Goal: Task Accomplishment & Management: Manage account settings

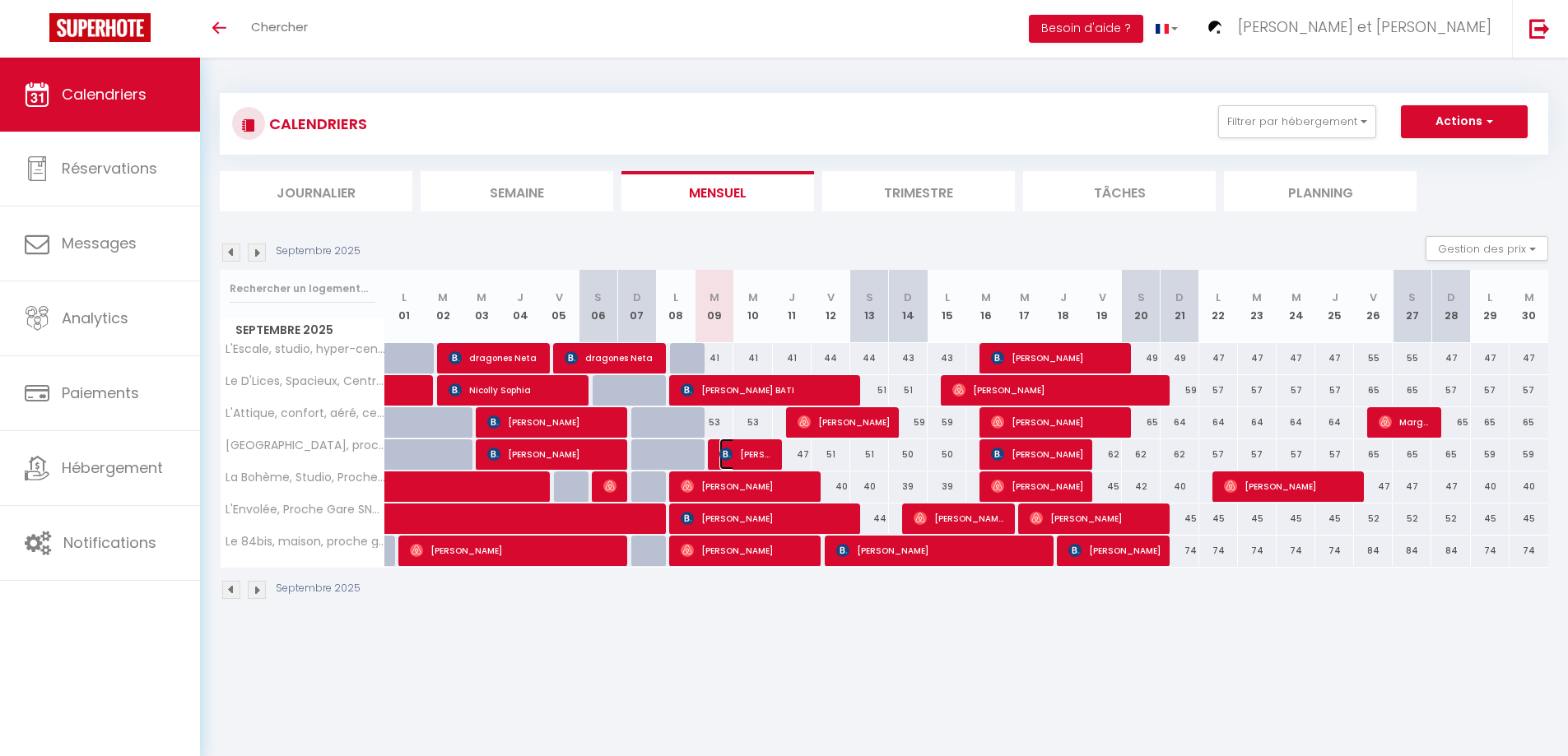
click at [751, 449] on span "[PERSON_NAME]" at bounding box center [745, 454] width 53 height 31
select select "OK"
select select "1"
select select "0"
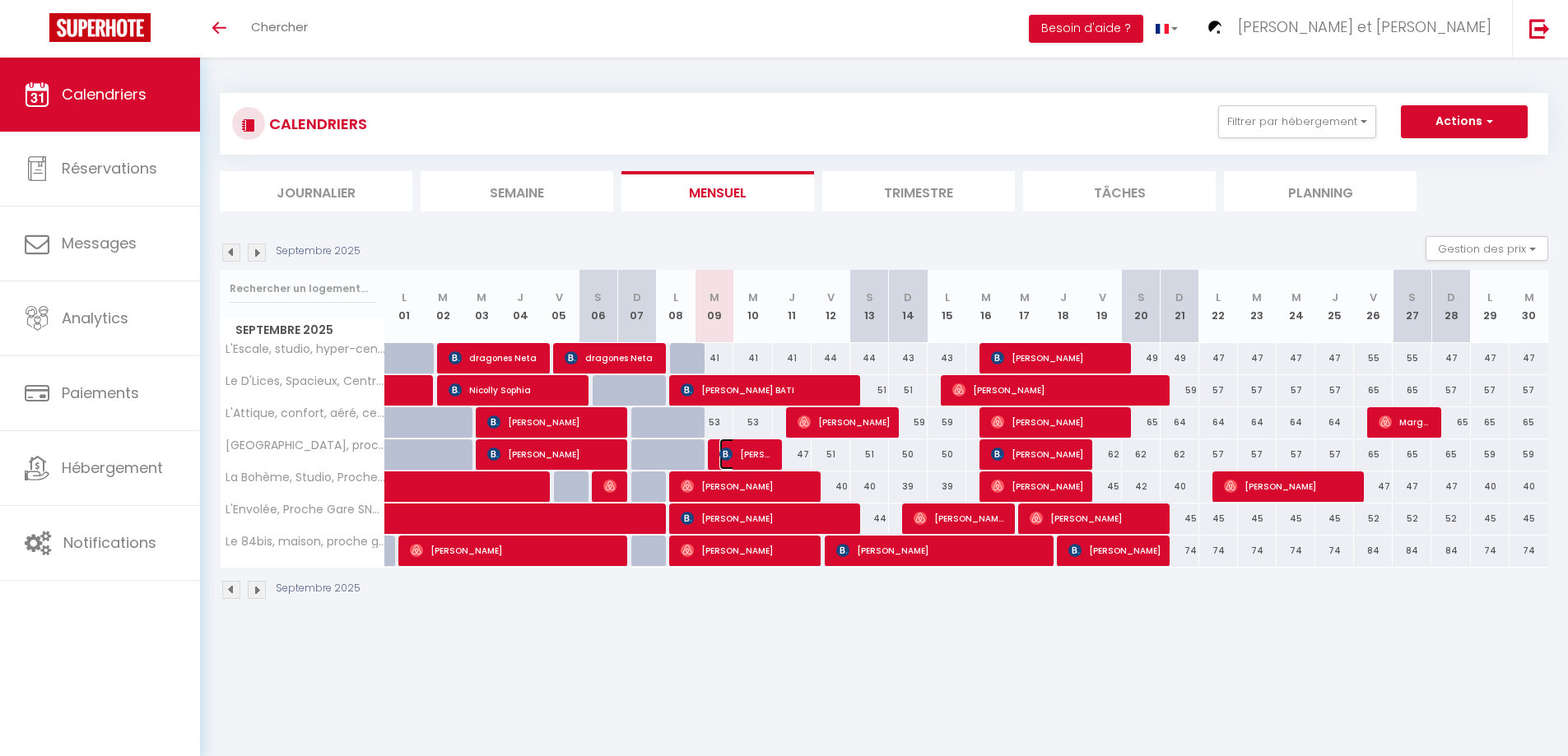
select select "1"
select select
select select "45011"
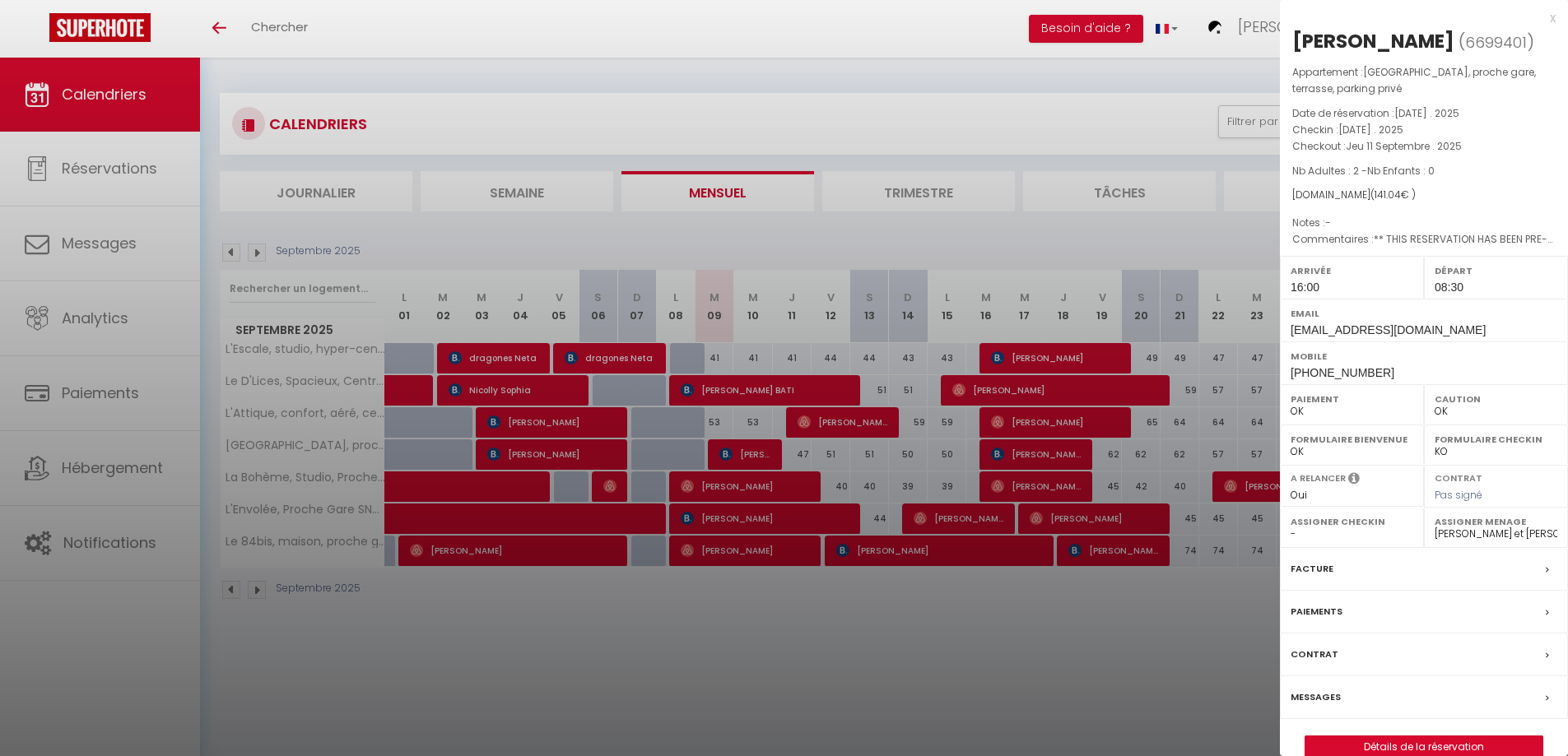
click at [760, 646] on div at bounding box center [784, 378] width 1568 height 756
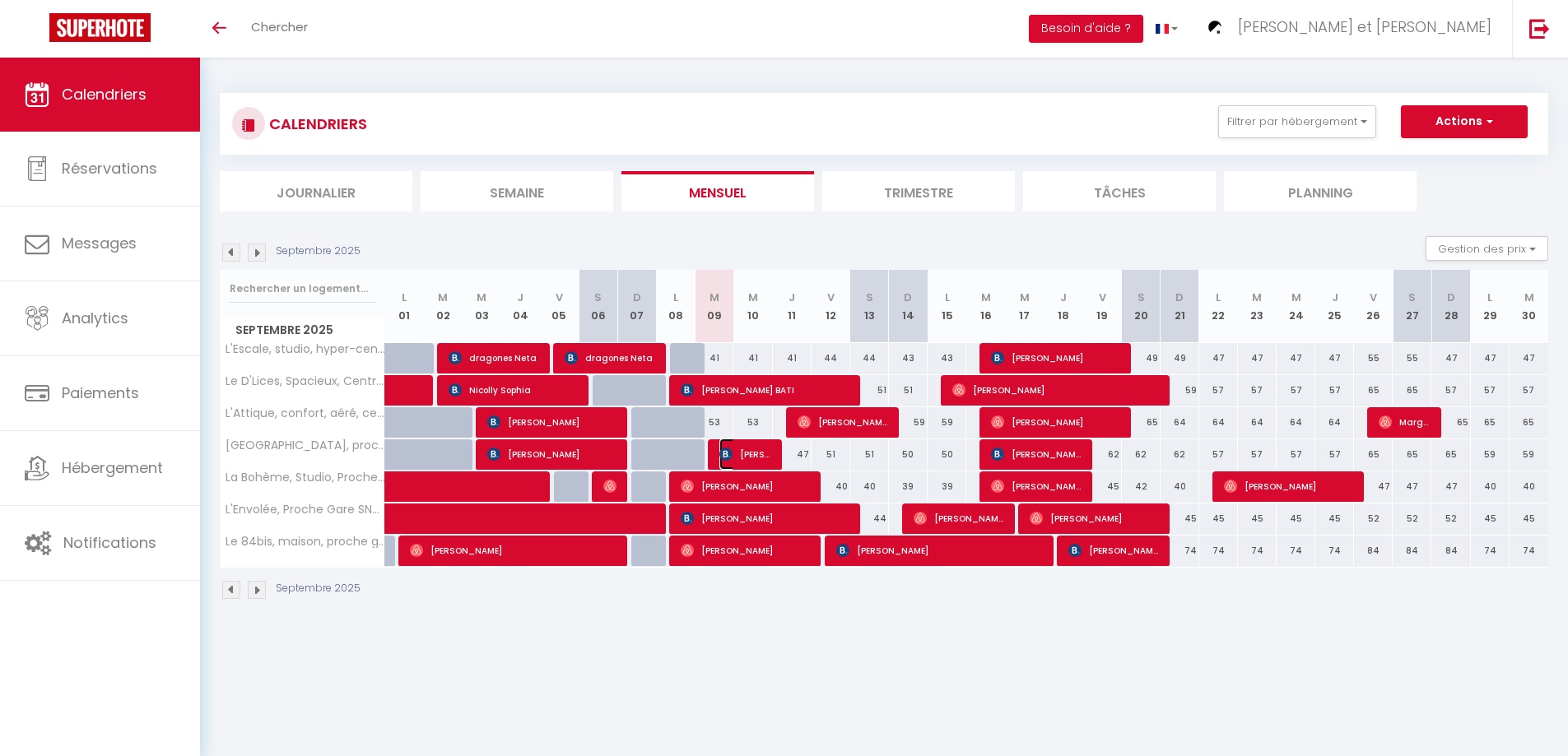
click at [752, 451] on span "[PERSON_NAME]" at bounding box center [745, 454] width 52 height 31
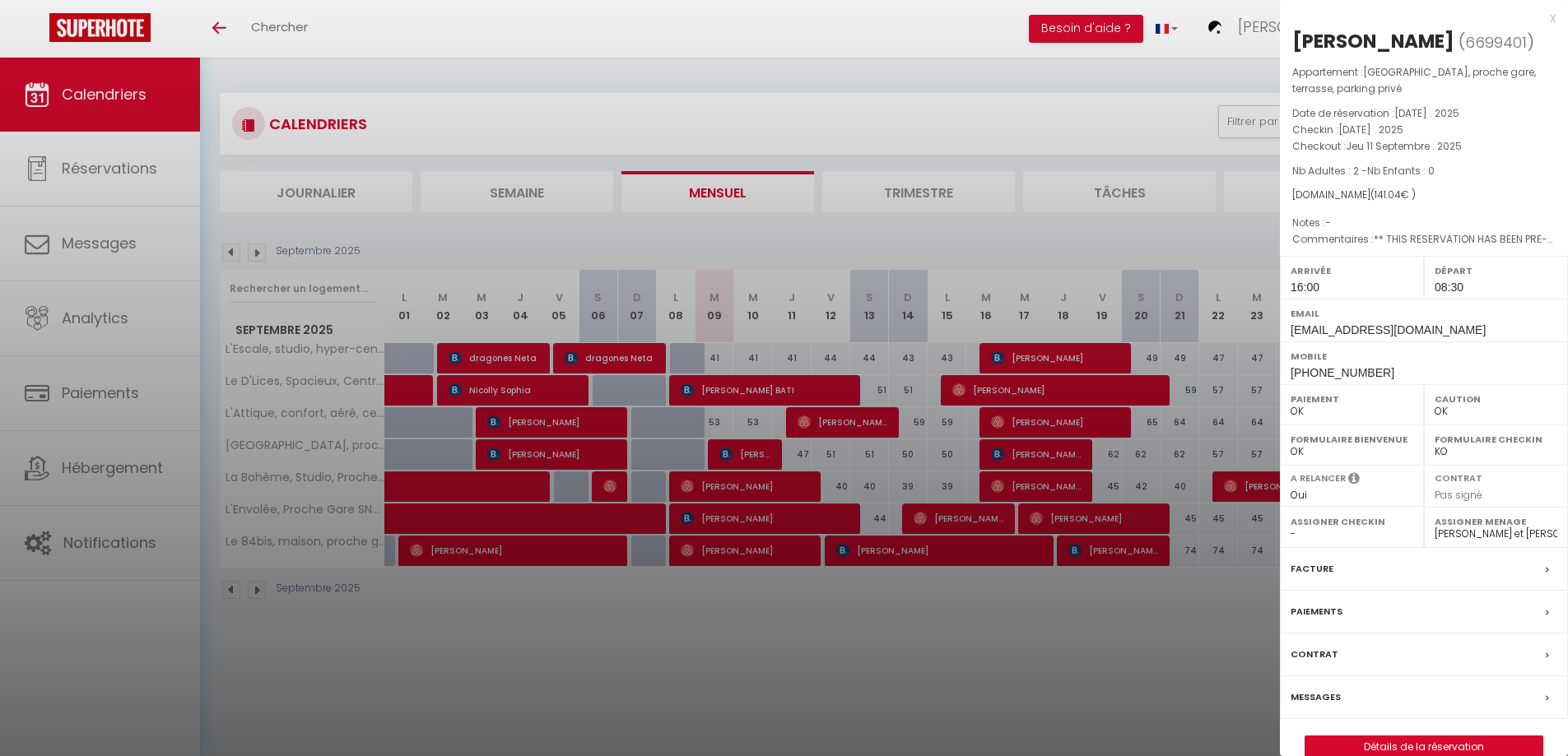
drag, startPoint x: 1056, startPoint y: 665, endPoint x: 1042, endPoint y: 659, distance: 15.2
click at [1053, 662] on div at bounding box center [784, 378] width 1568 height 756
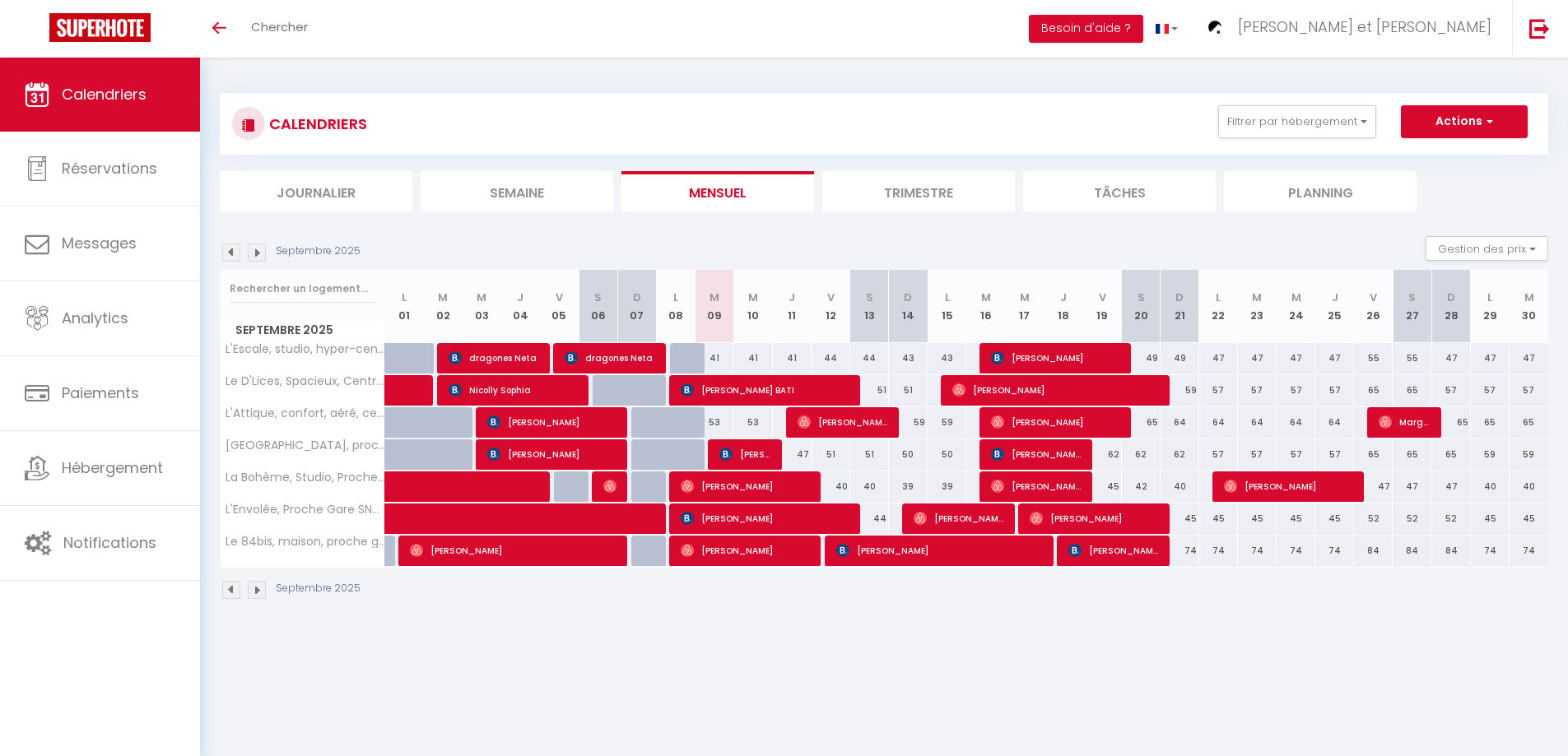
click at [716, 422] on div "53" at bounding box center [714, 422] width 39 height 31
type input "53"
select select "1"
type input "[DATE]"
type input "Mer 10 Septembre 2025"
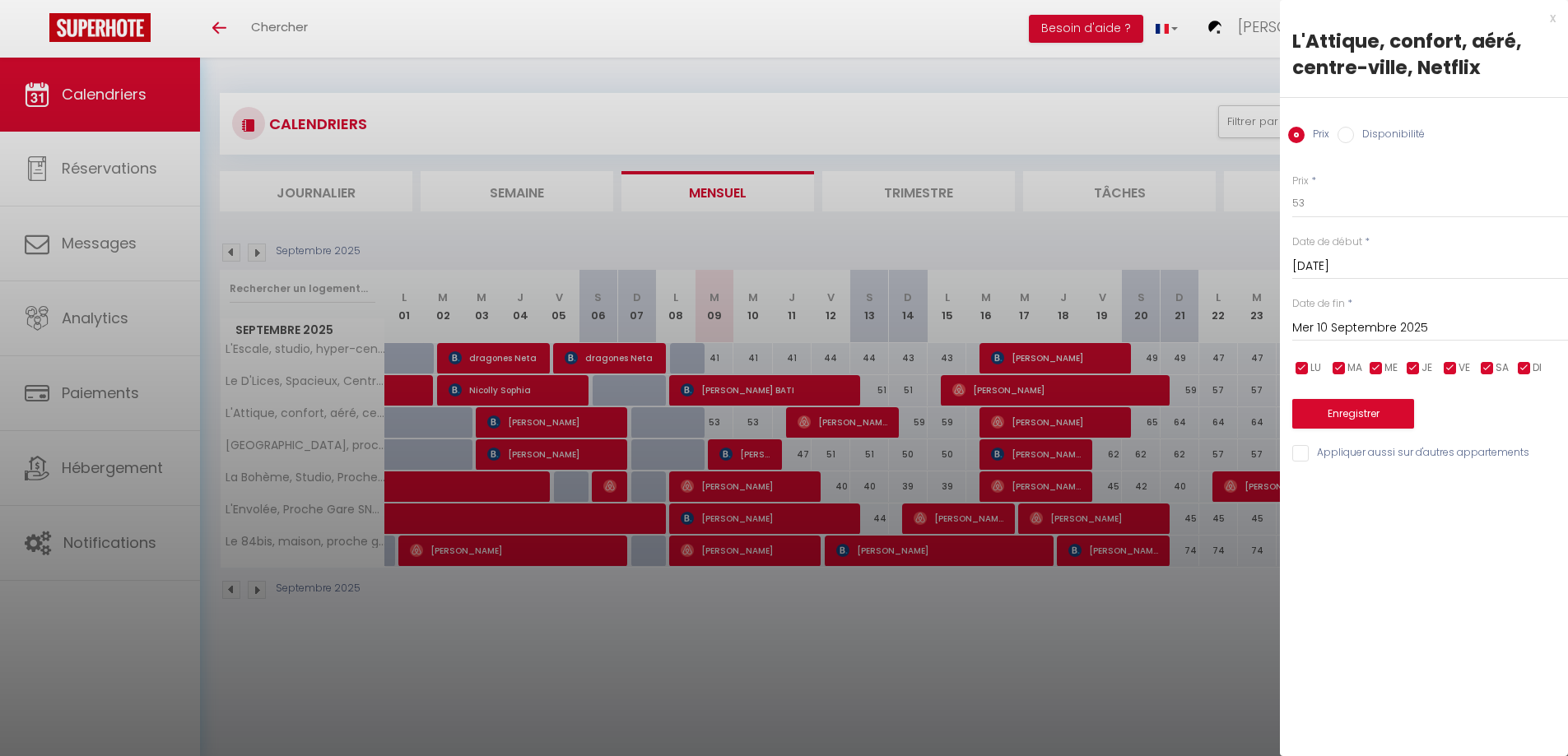
click at [1352, 131] on input "Disponibilité" at bounding box center [1346, 135] width 16 height 16
radio input "true"
radio input "false"
click at [1318, 200] on select "Disponible Indisponible" at bounding box center [1430, 204] width 276 height 31
select select "0"
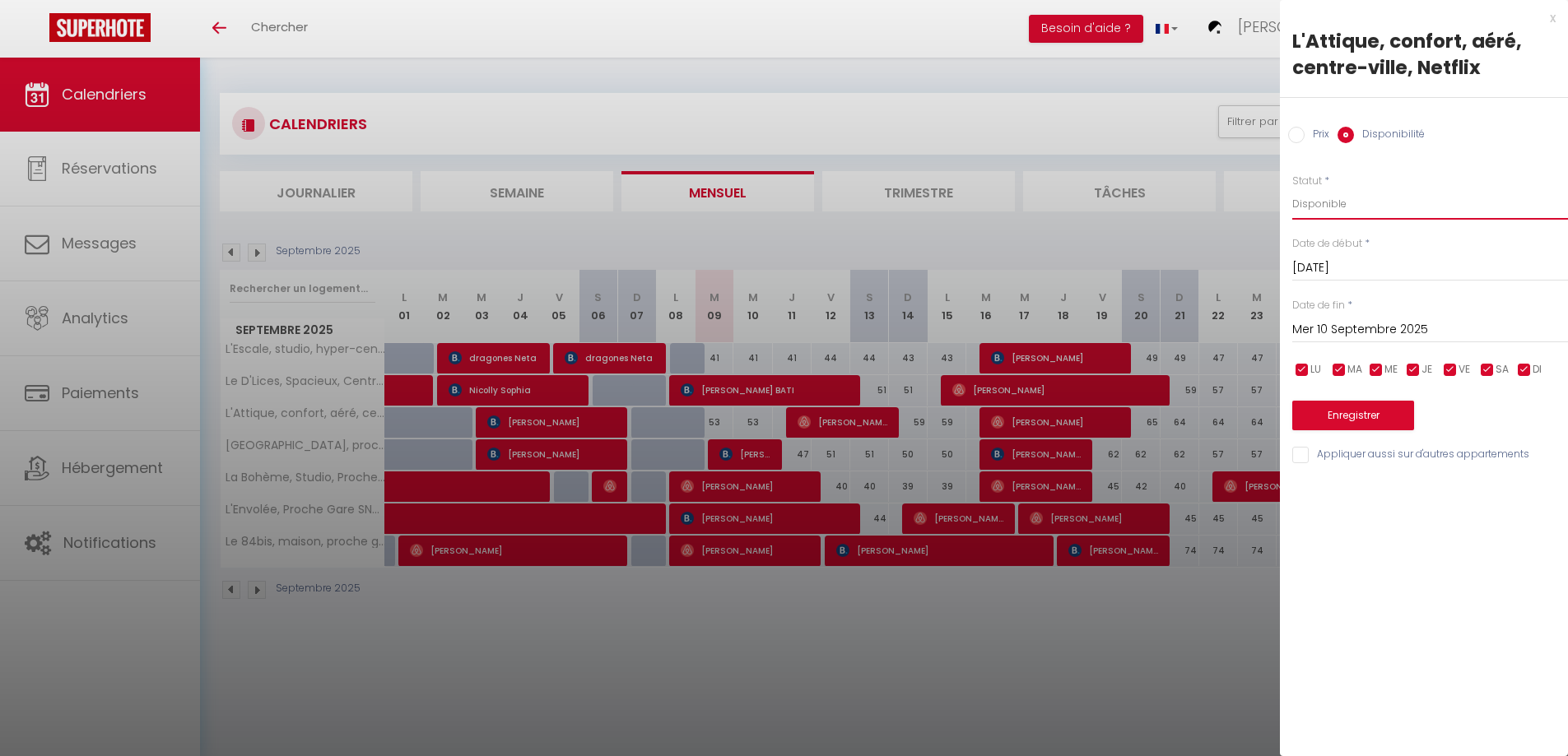
click at [1292, 189] on select "Disponible Indisponible" at bounding box center [1430, 204] width 276 height 31
click at [1320, 329] on input "Mer 10 Septembre 2025" at bounding box center [1430, 330] width 276 height 22
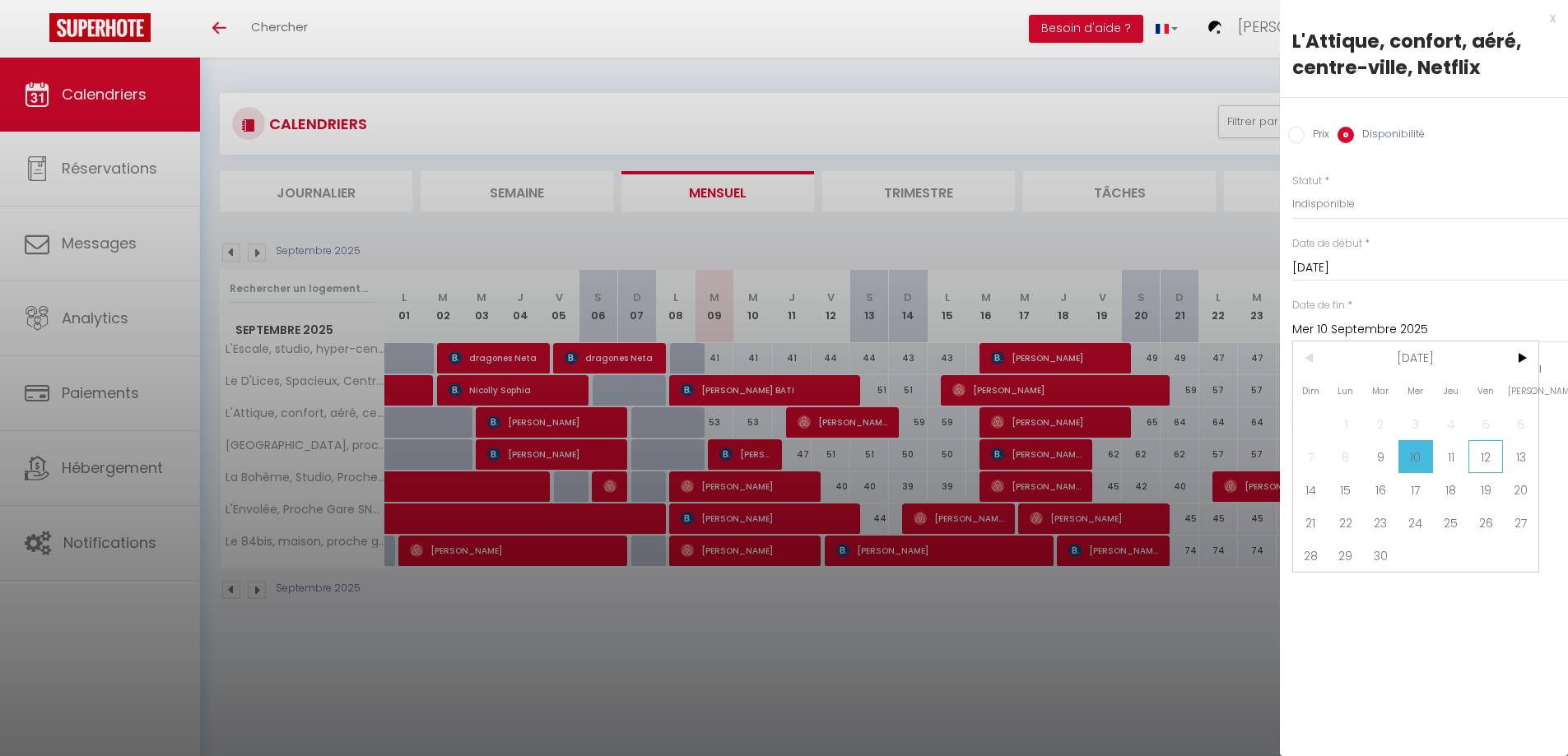
click at [1495, 452] on span "12" at bounding box center [1485, 457] width 35 height 33
type input "Ven 12 Septembre 2025"
click at [1362, 413] on button "Enregistrer" at bounding box center [1353, 415] width 122 height 30
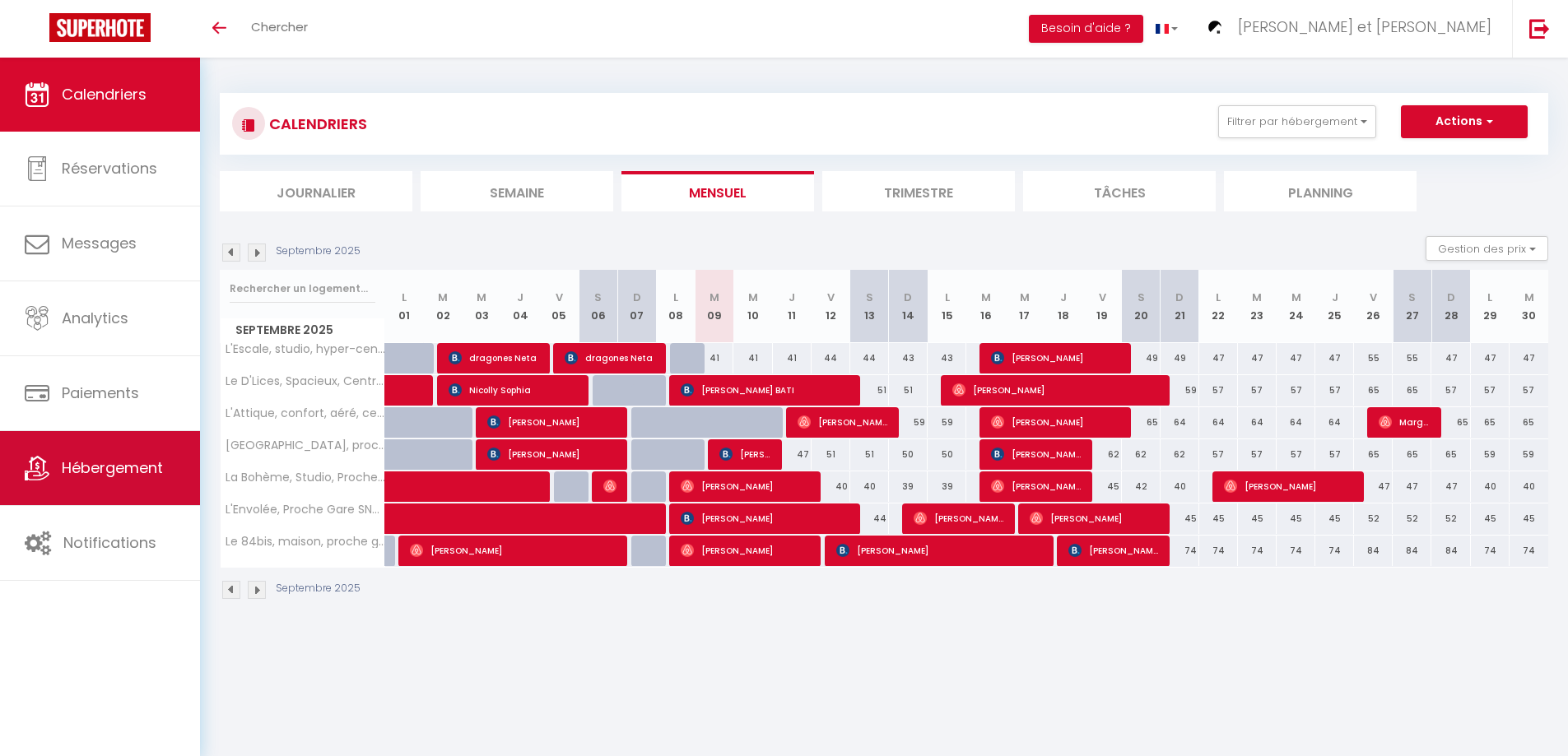
click at [110, 472] on span "Hébergement" at bounding box center [112, 468] width 102 height 21
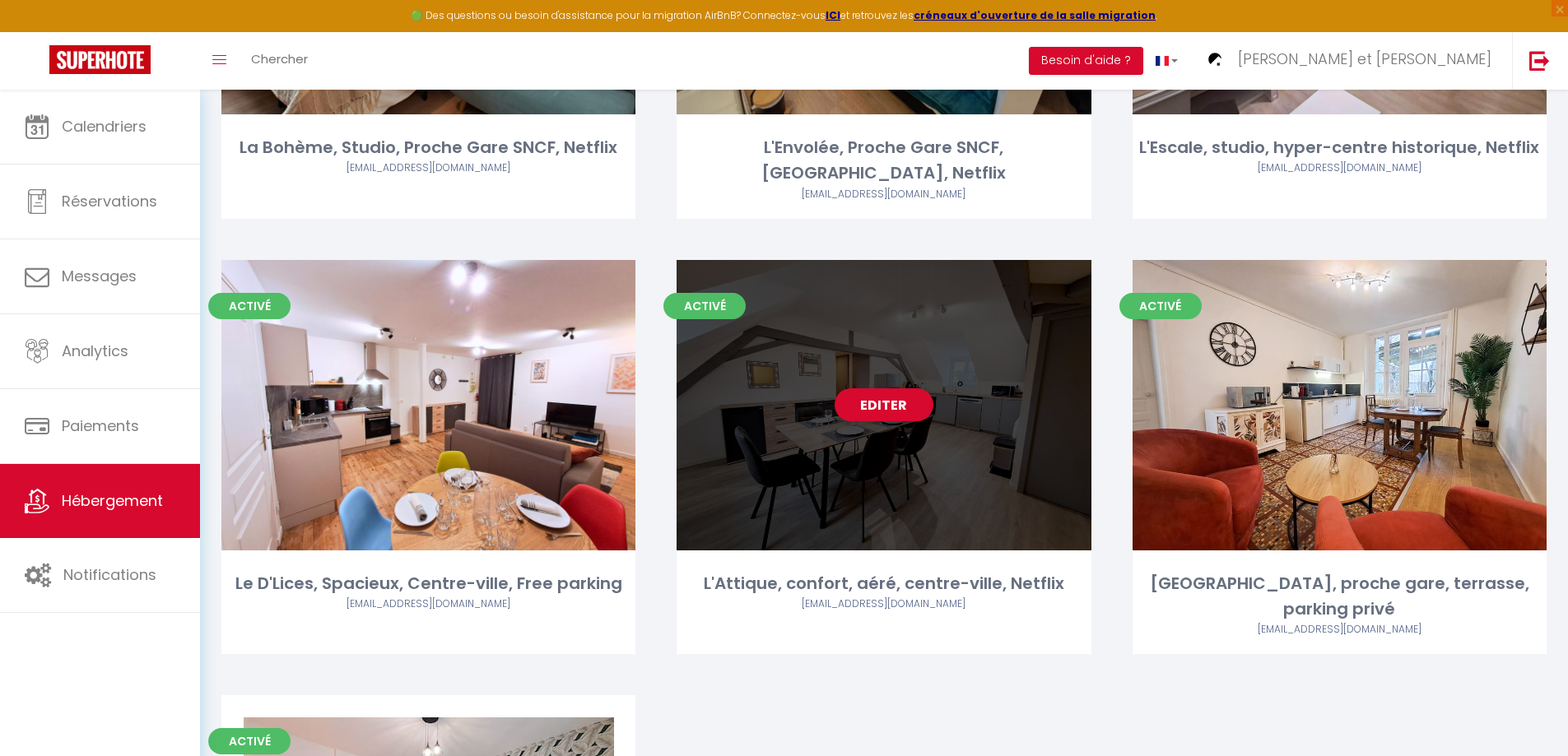
scroll to position [412, 0]
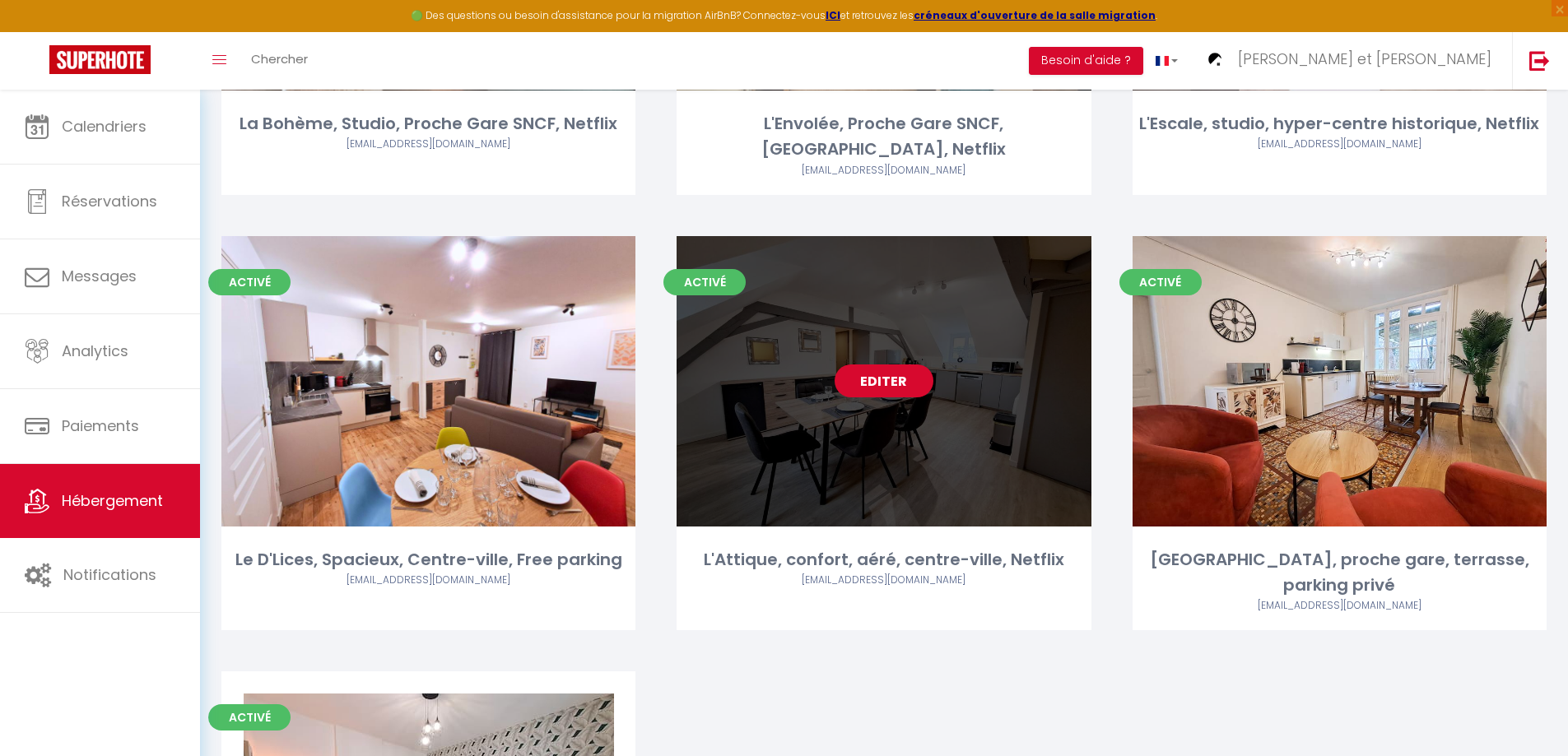
click at [897, 364] on link "Editer" at bounding box center [883, 381] width 99 height 33
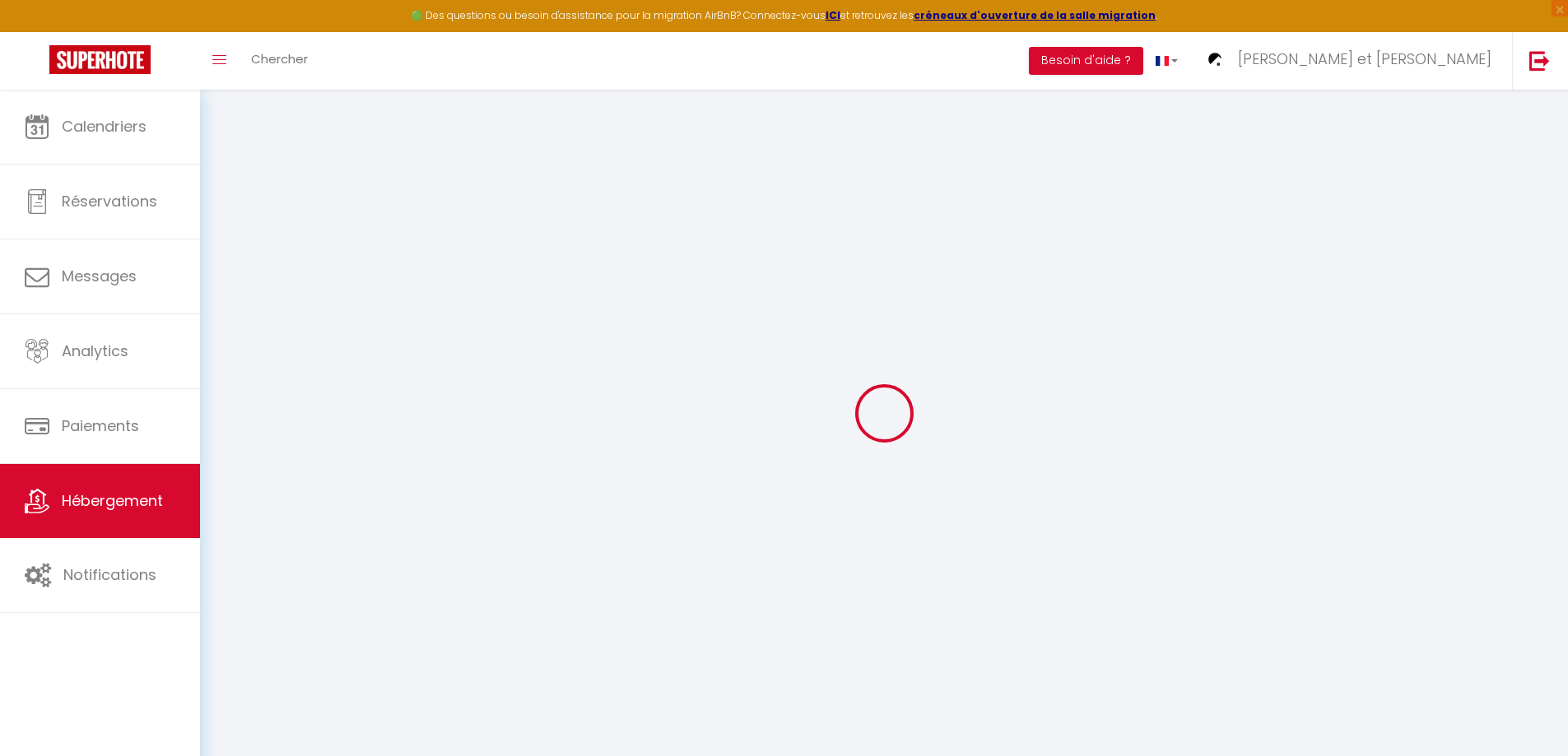
select select
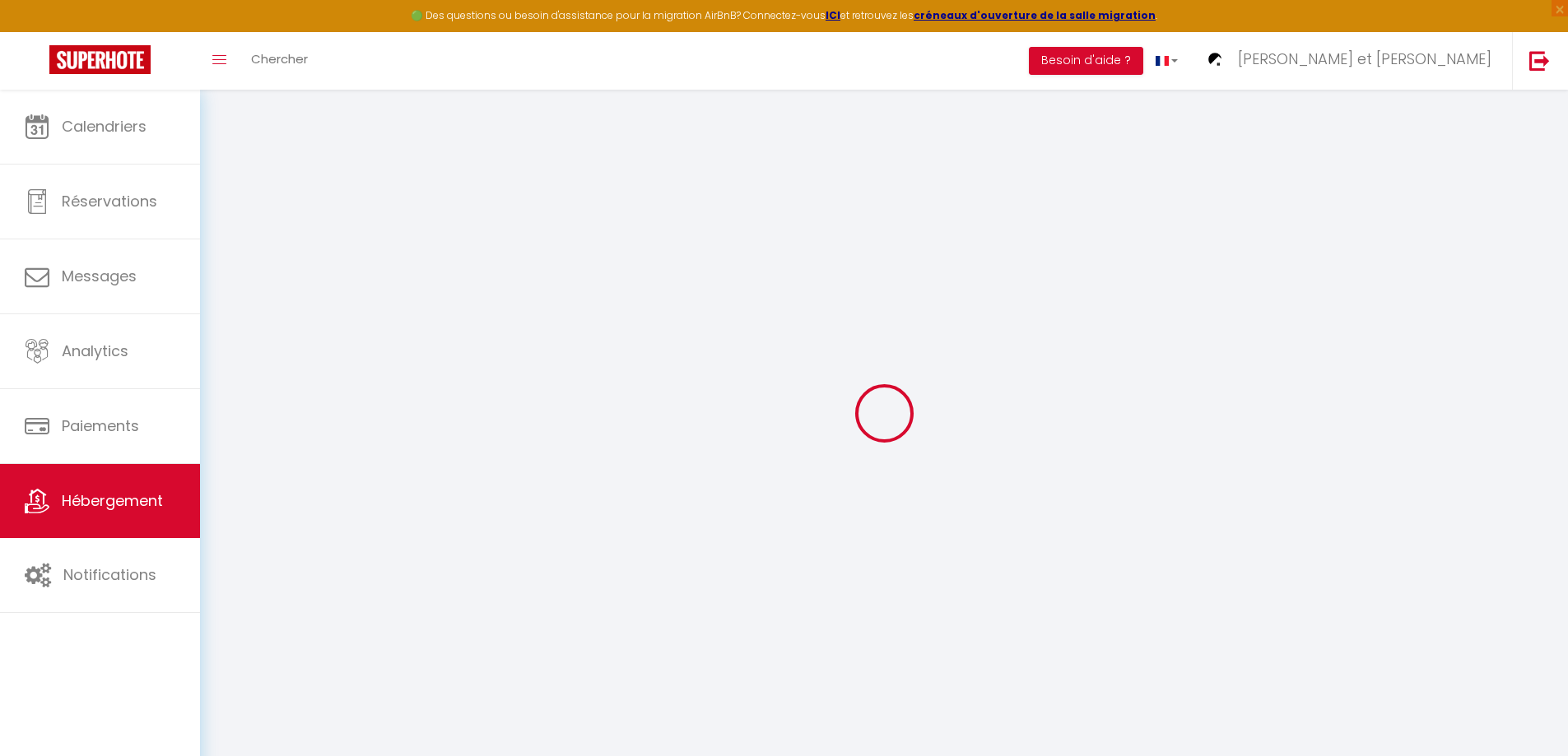
select select
checkbox input "false"
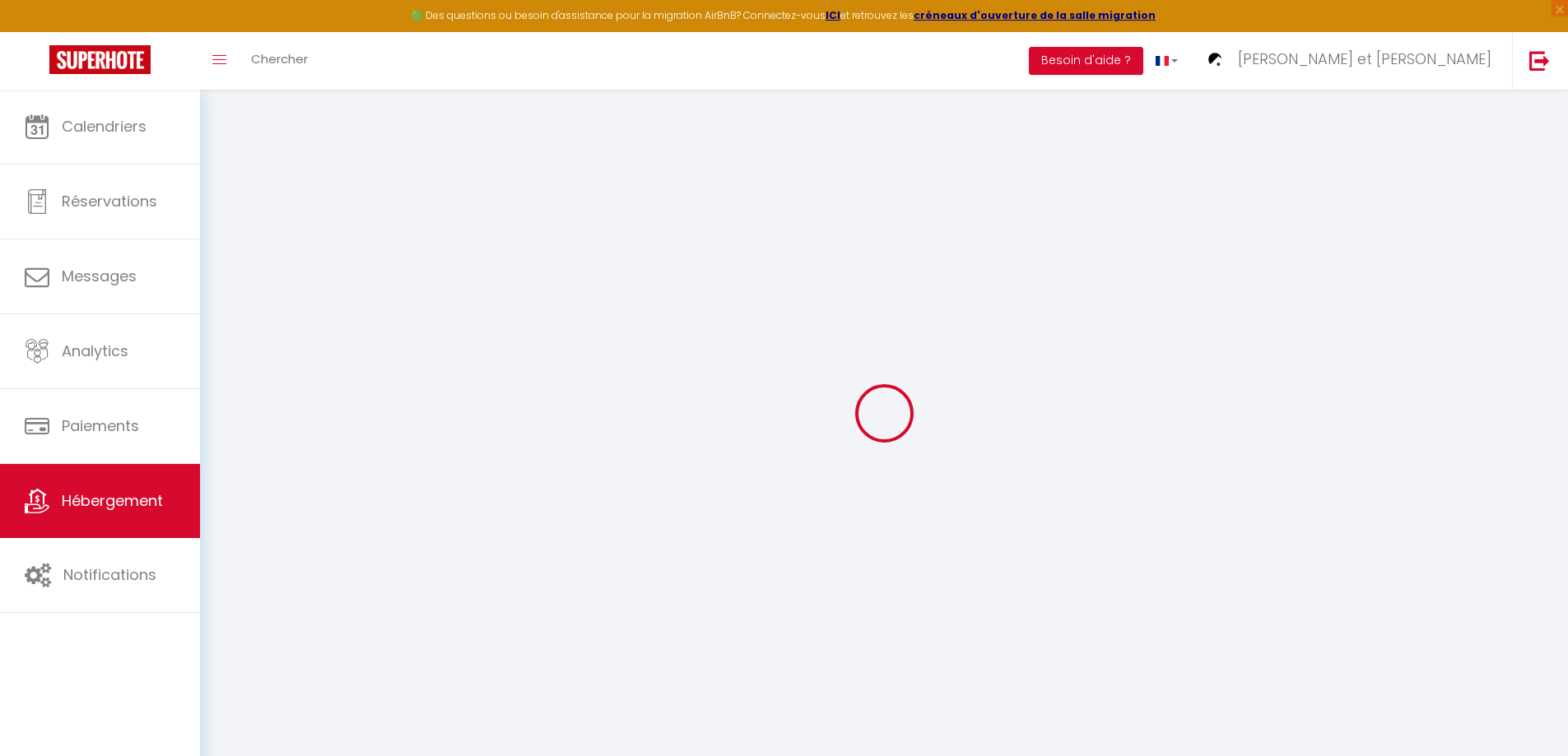
select select
type input "L'Attique, confort, aéré, centre-ville, Netflix"
type input "ALO-BED"
type input "53000"
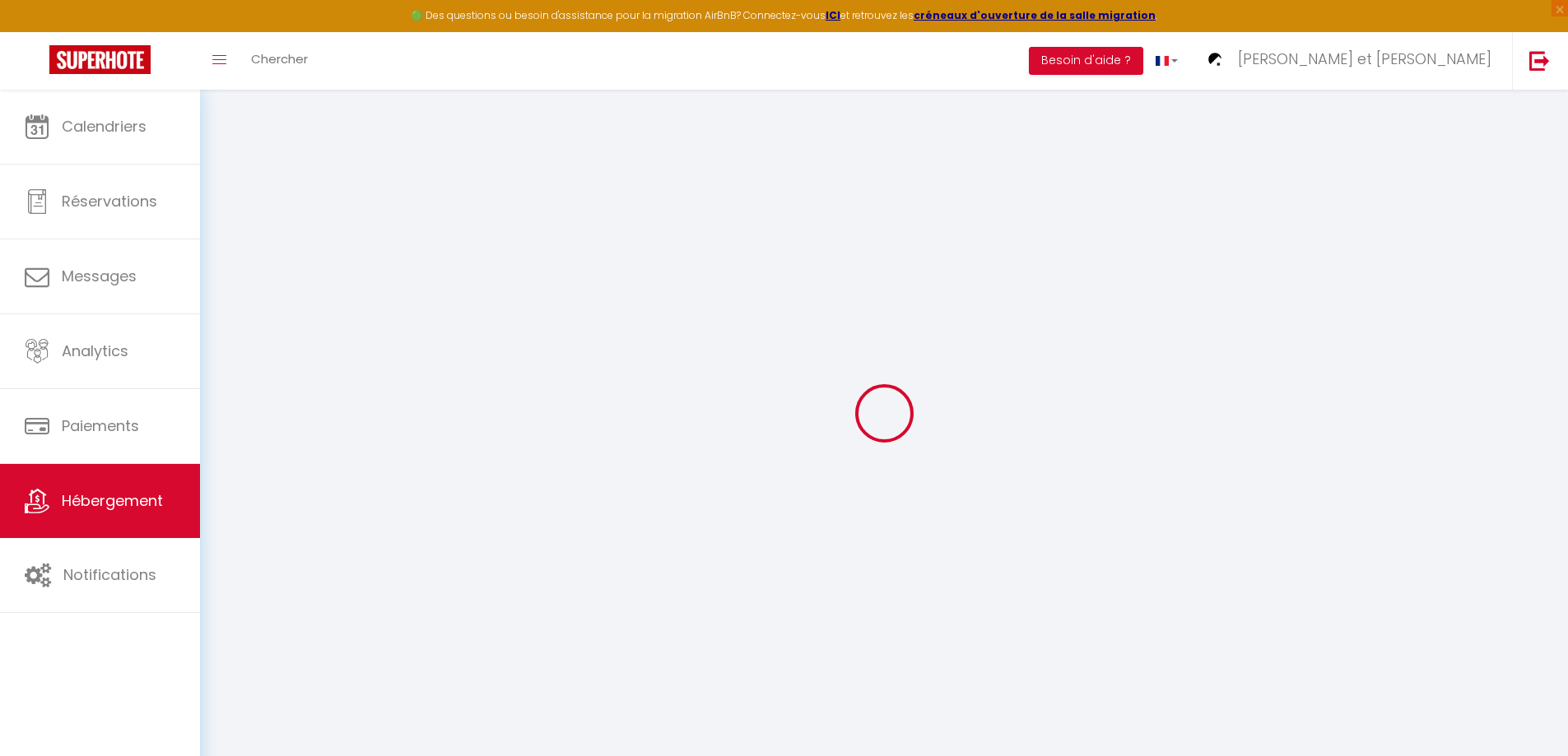
type input "[GEOGRAPHIC_DATA]"
select select "5"
select select "1"
select select "2"
type input "65"
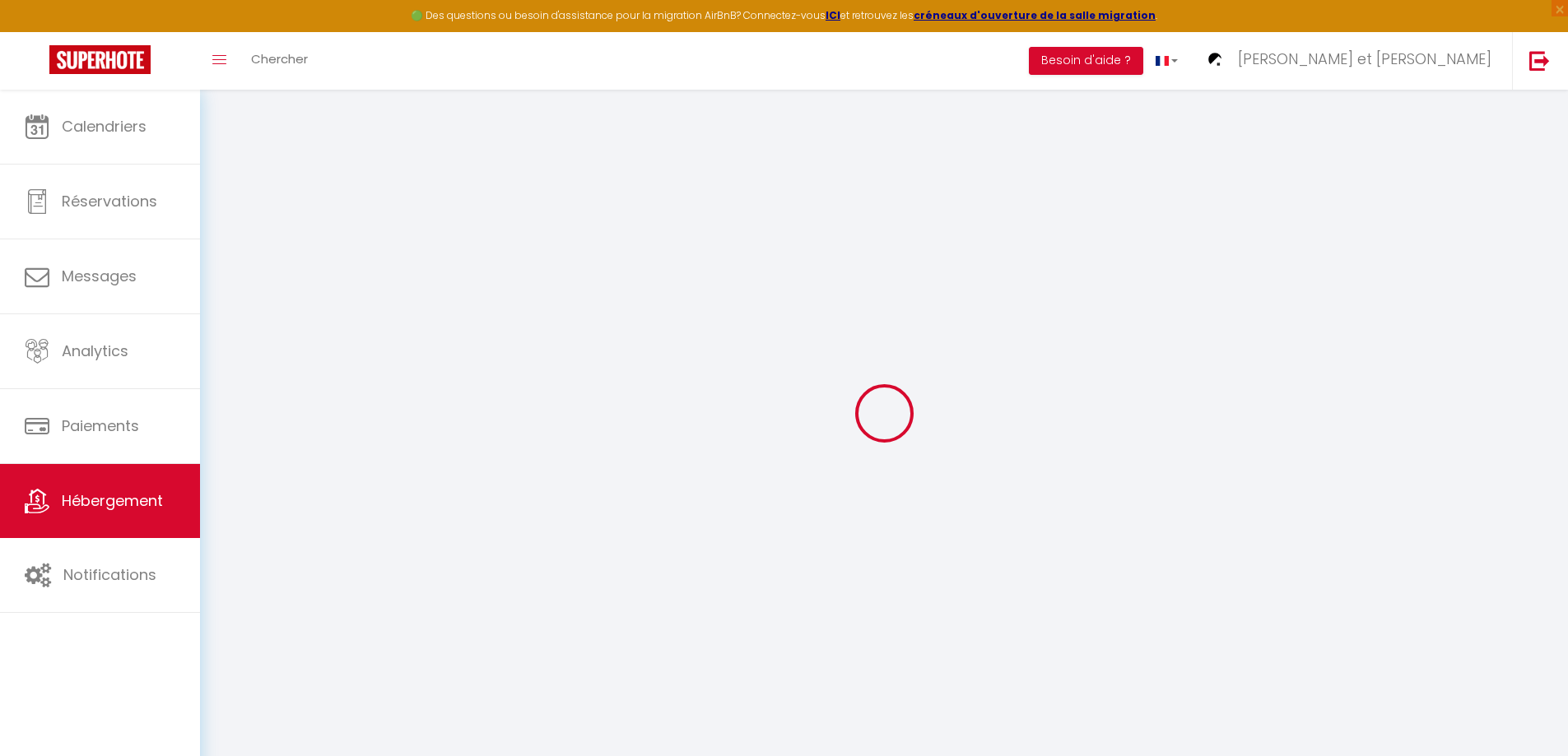
type input "10"
type input "50"
type input "5"
type input "4.00"
type input "300"
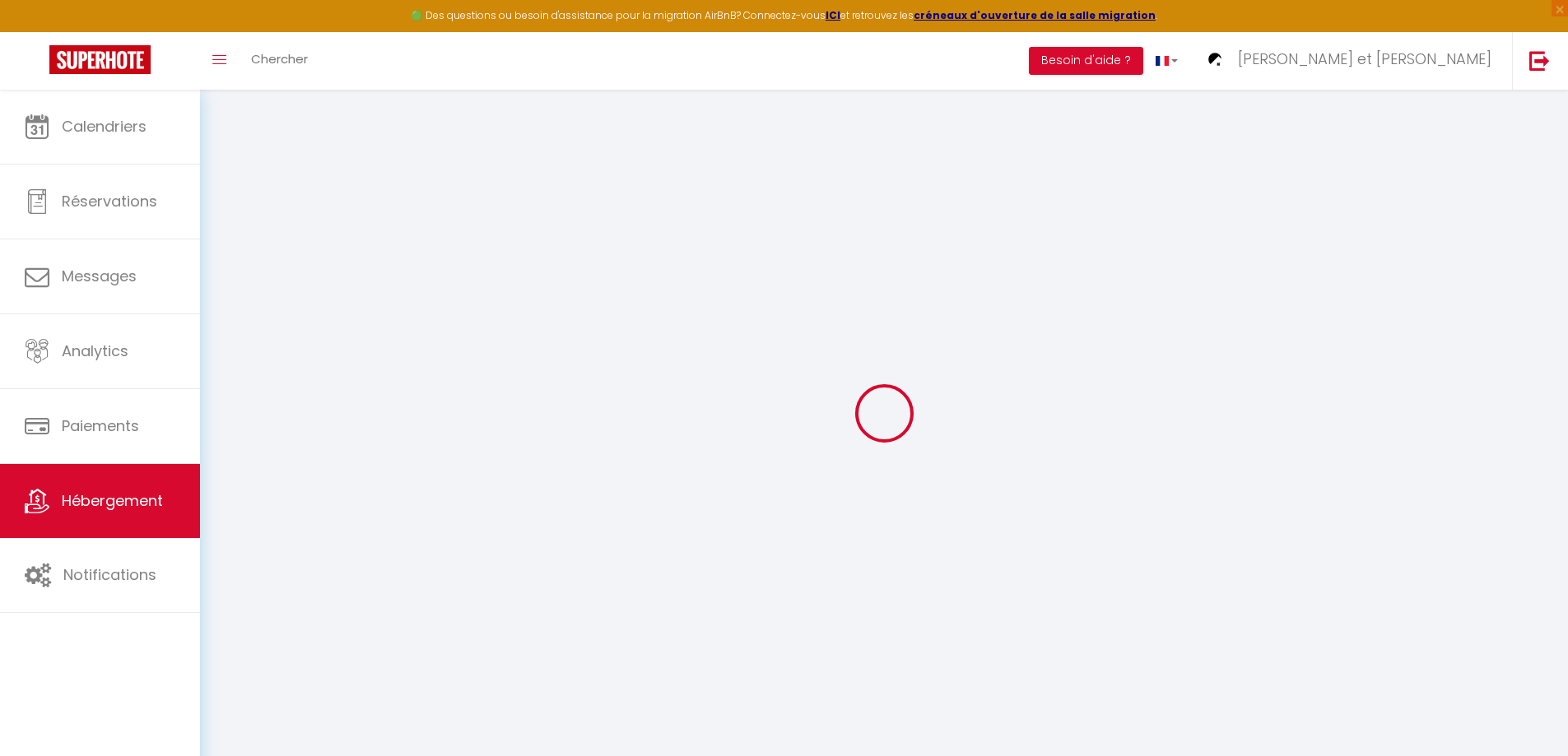
select select
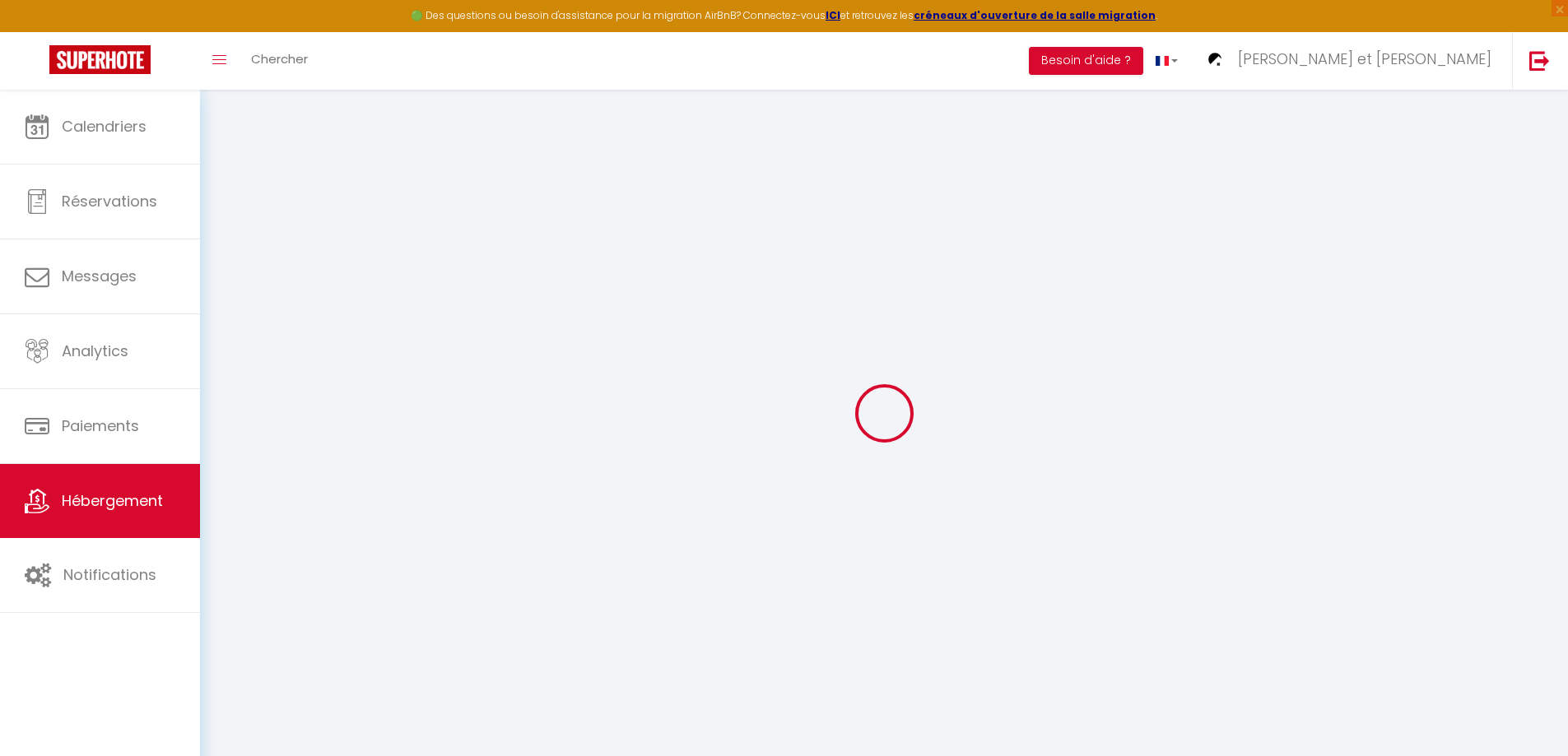
select select
type input "[STREET_ADDRESS][PERSON_NAME]"
type input "53000"
type input "[GEOGRAPHIC_DATA]"
type input "[EMAIL_ADDRESS][DOMAIN_NAME]"
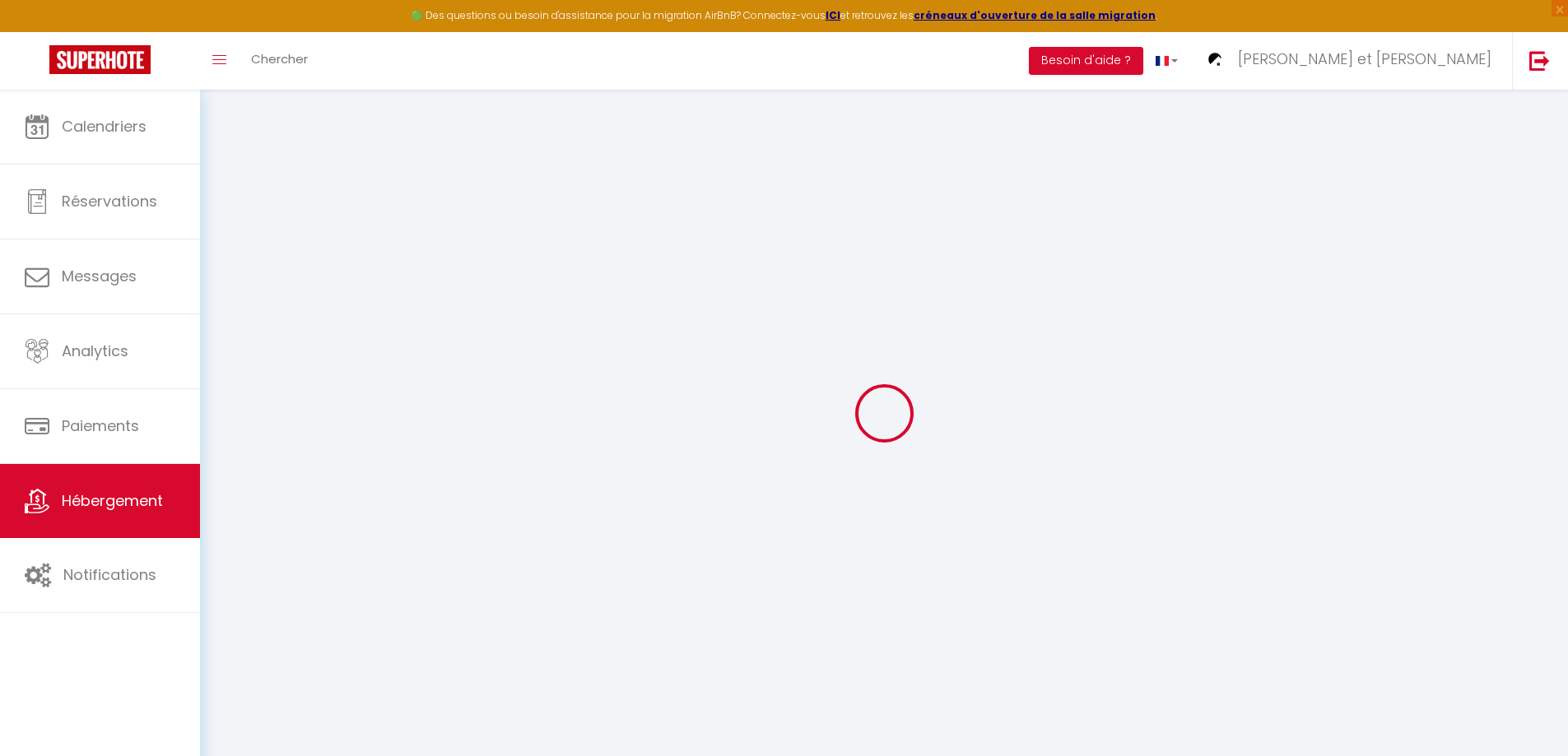
select select "14062"
checkbox input "false"
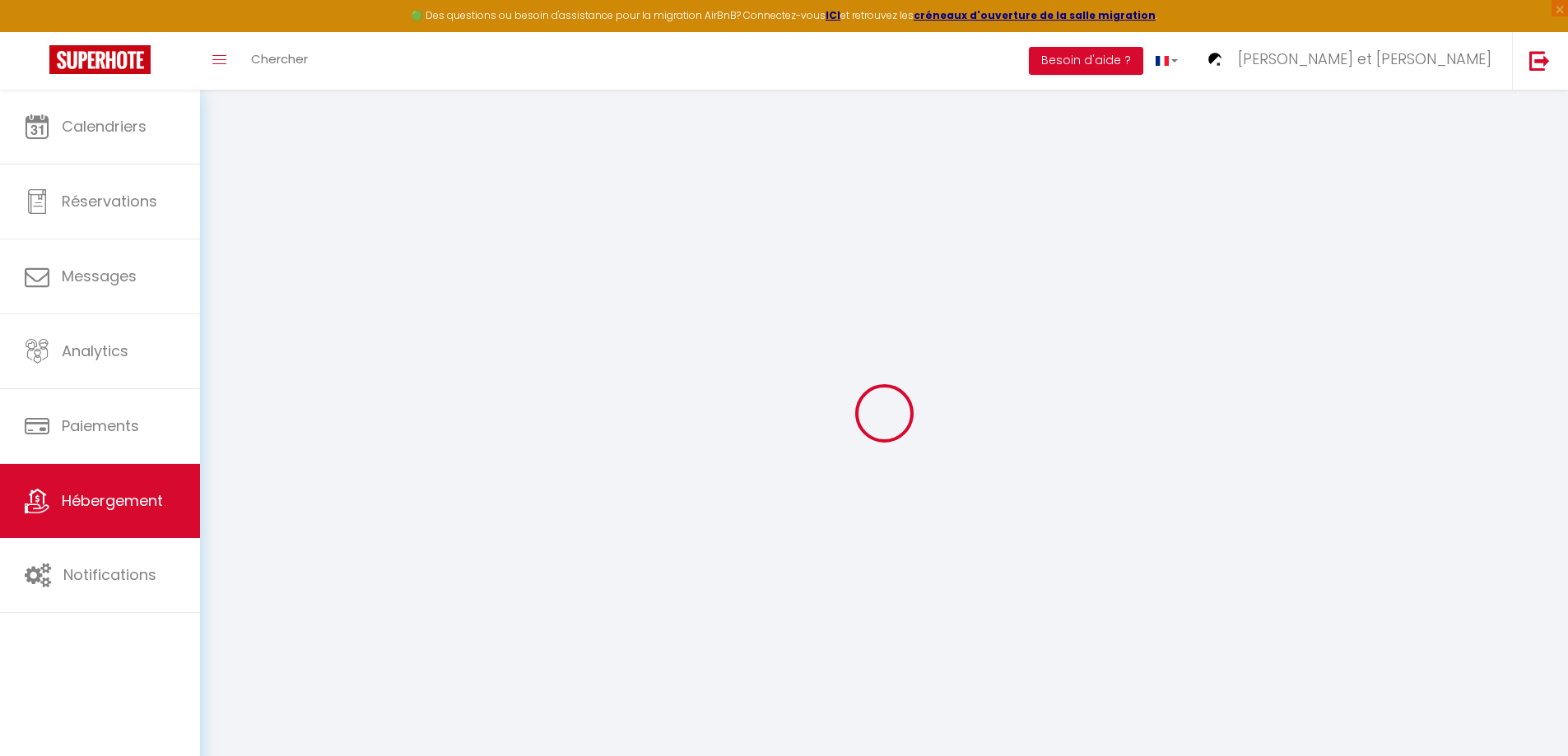
radio input "true"
type input "0"
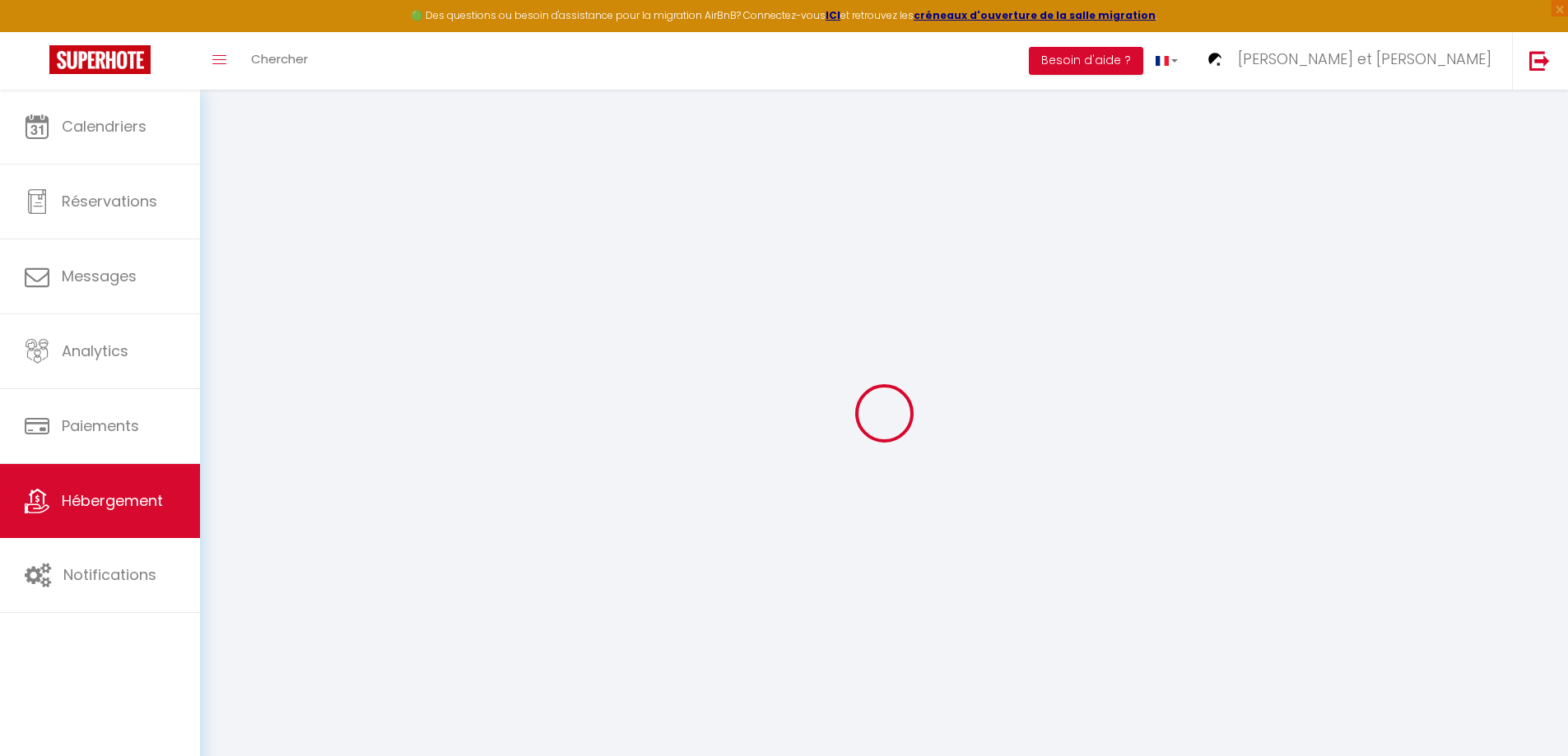
select select
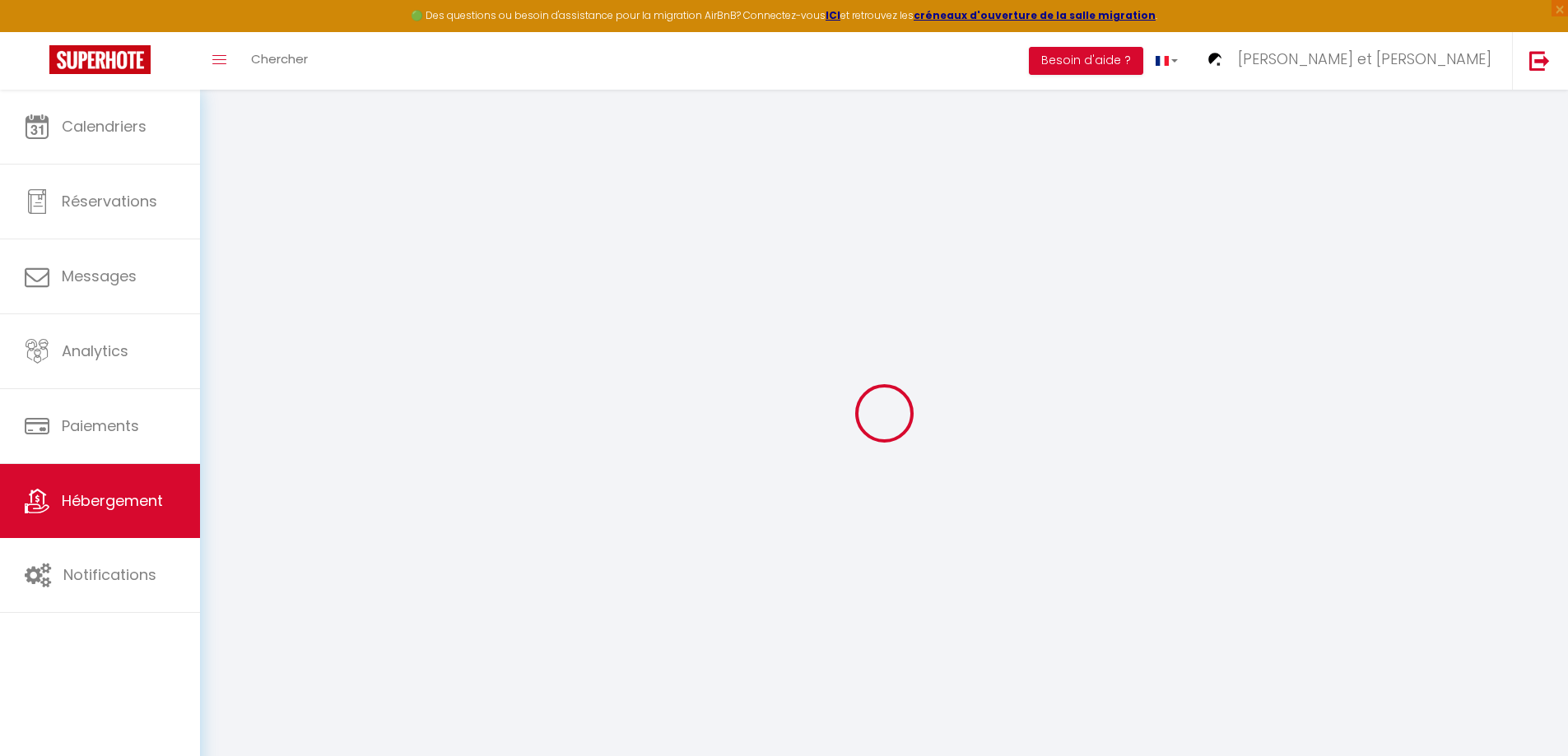
select select
checkbox input "false"
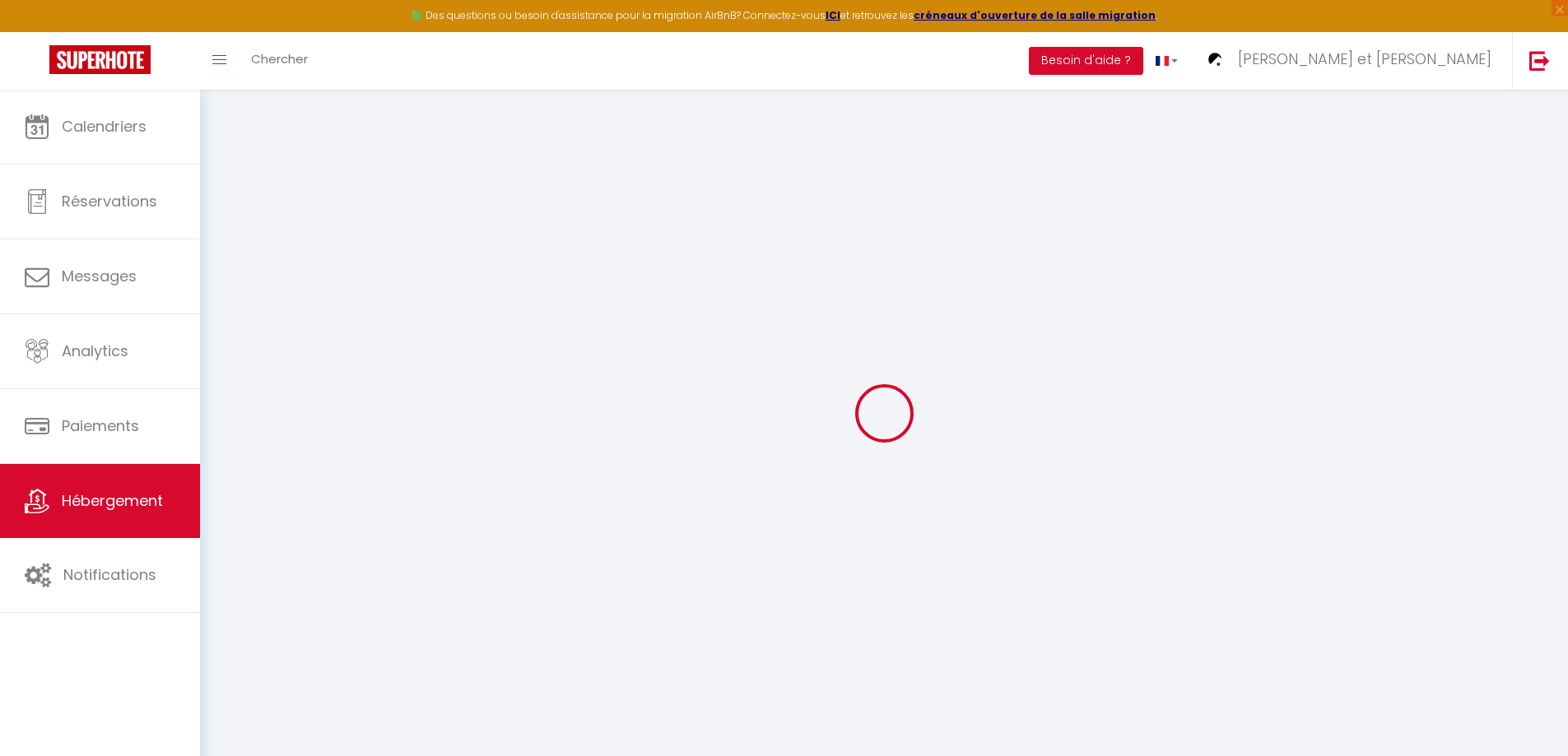
select select
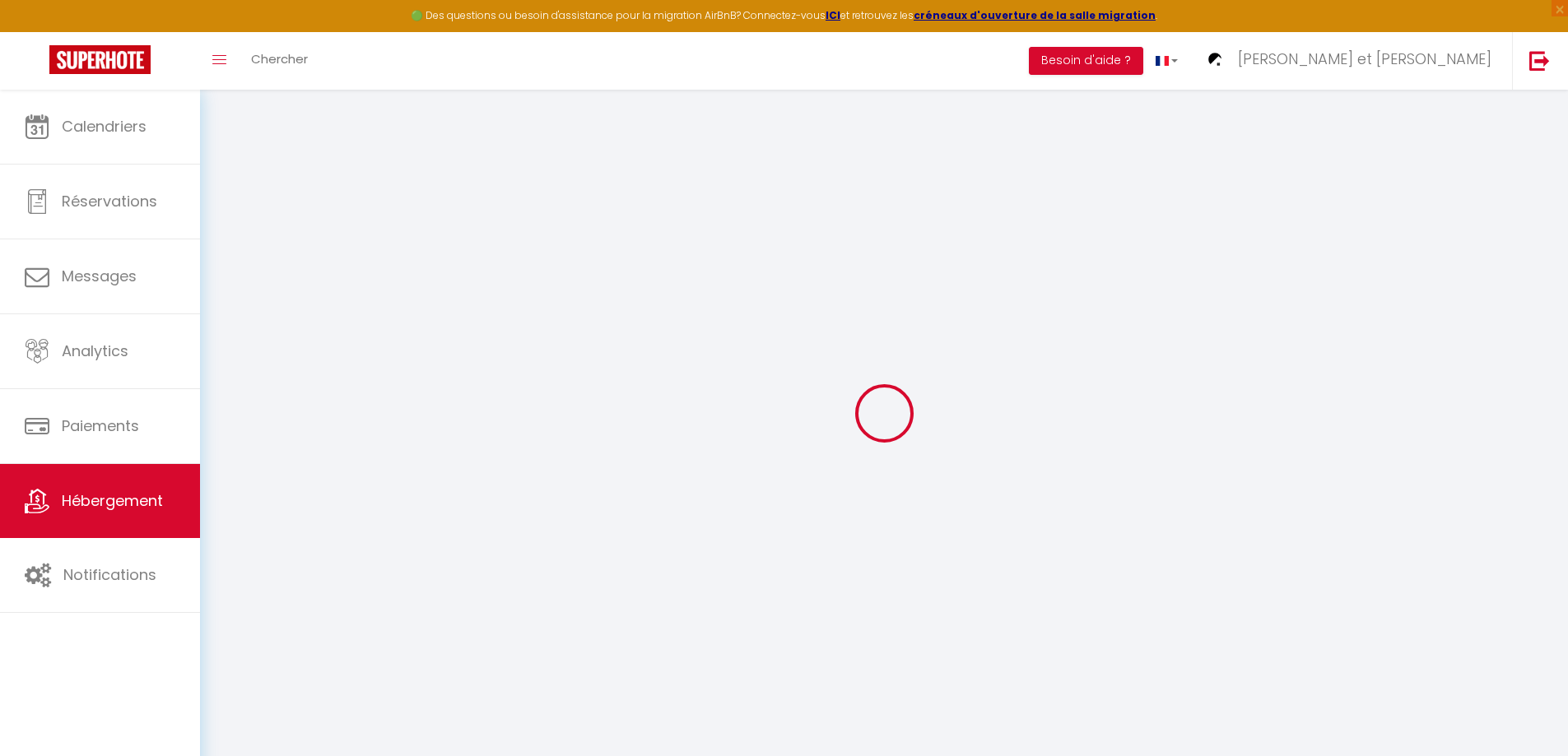
select select
checkbox input "false"
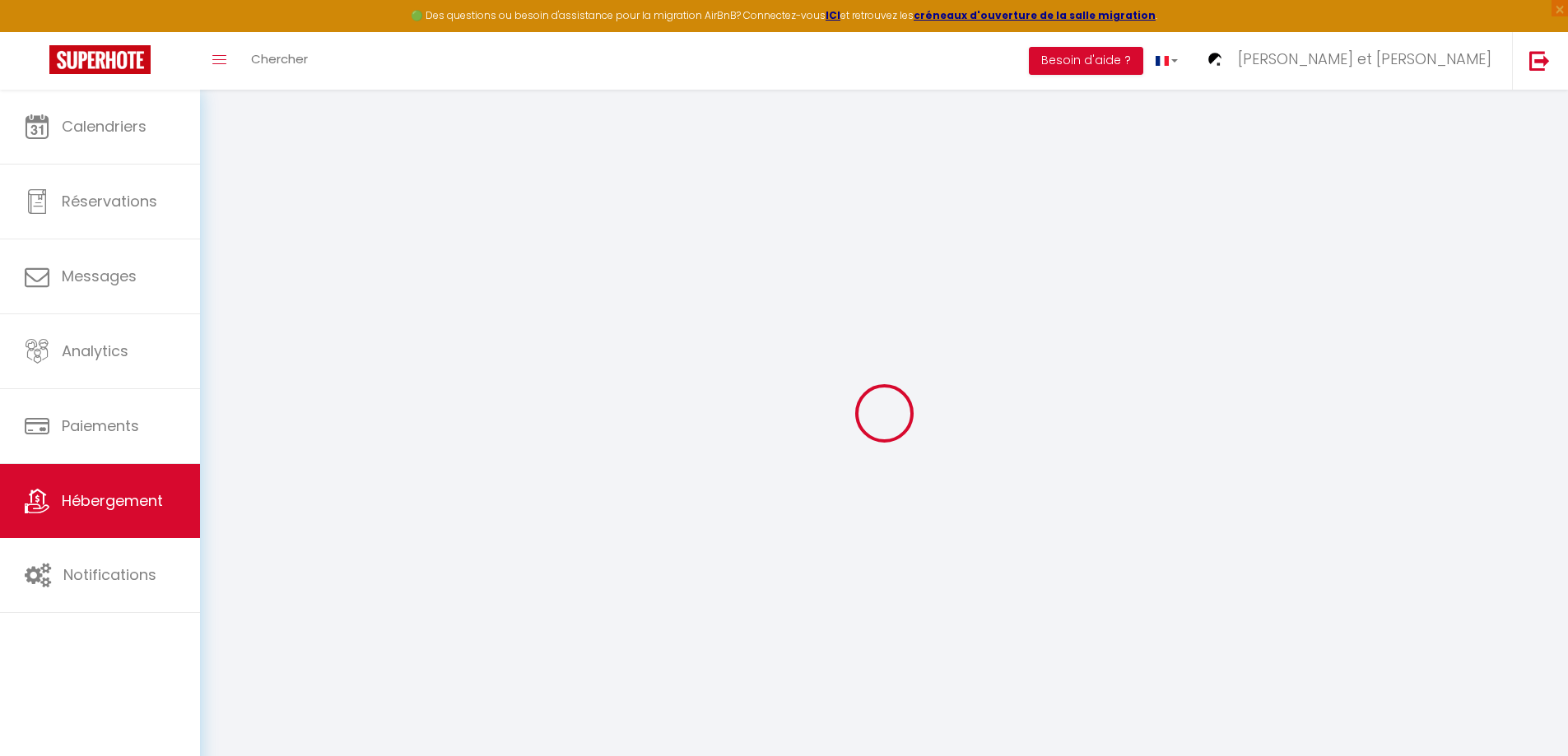
checkbox input "false"
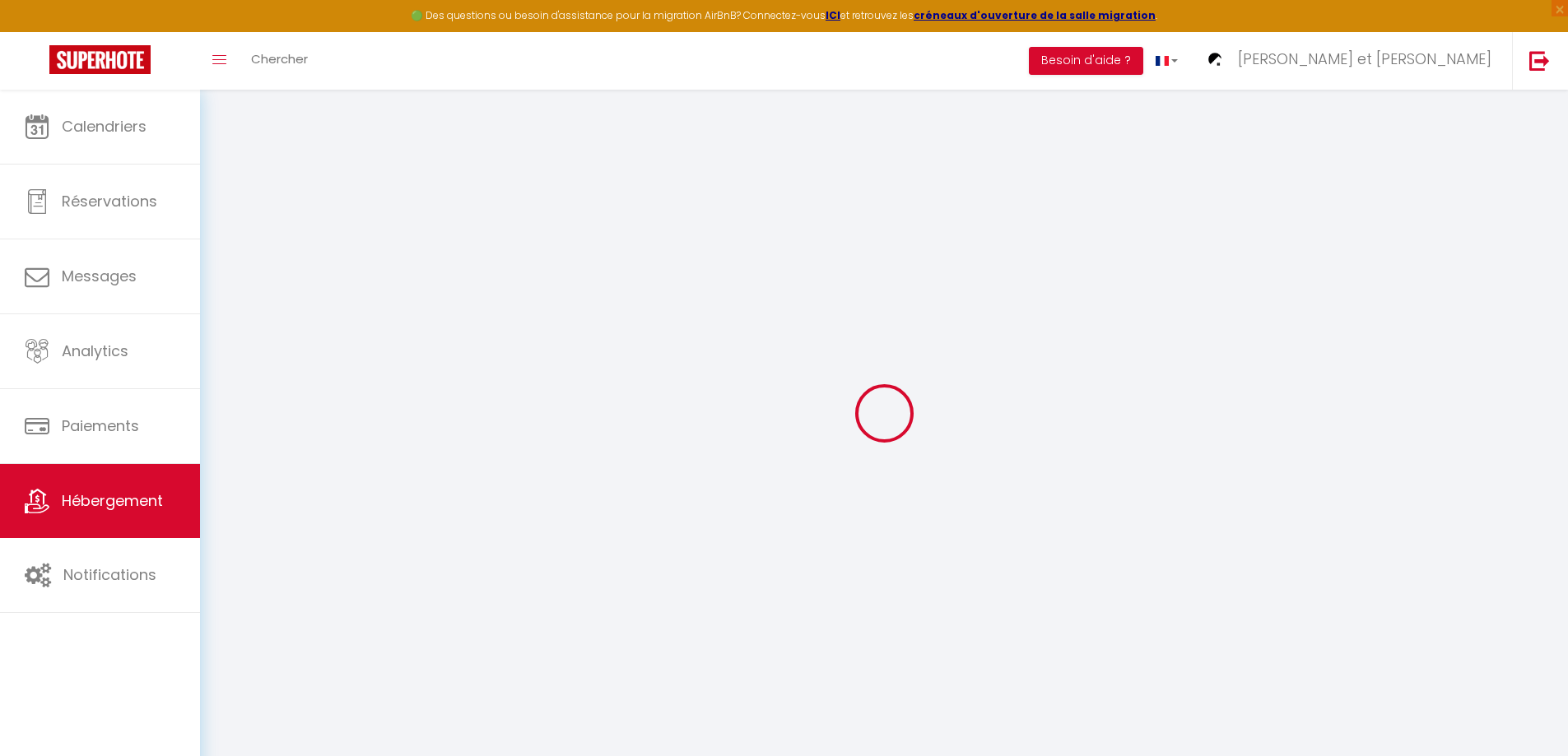
checkbox input "false"
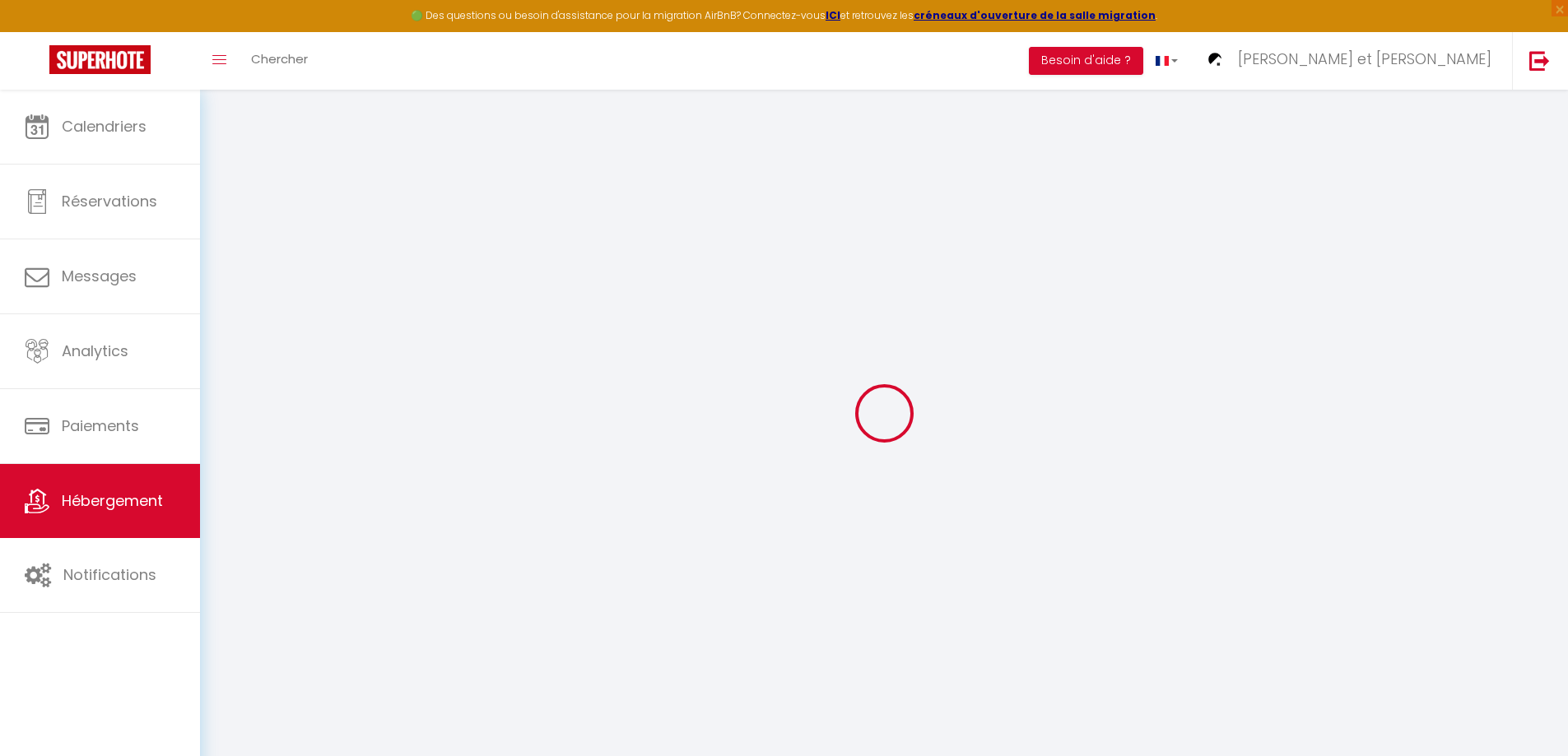
checkbox input "false"
select select "16:00"
select select
select select "11:00"
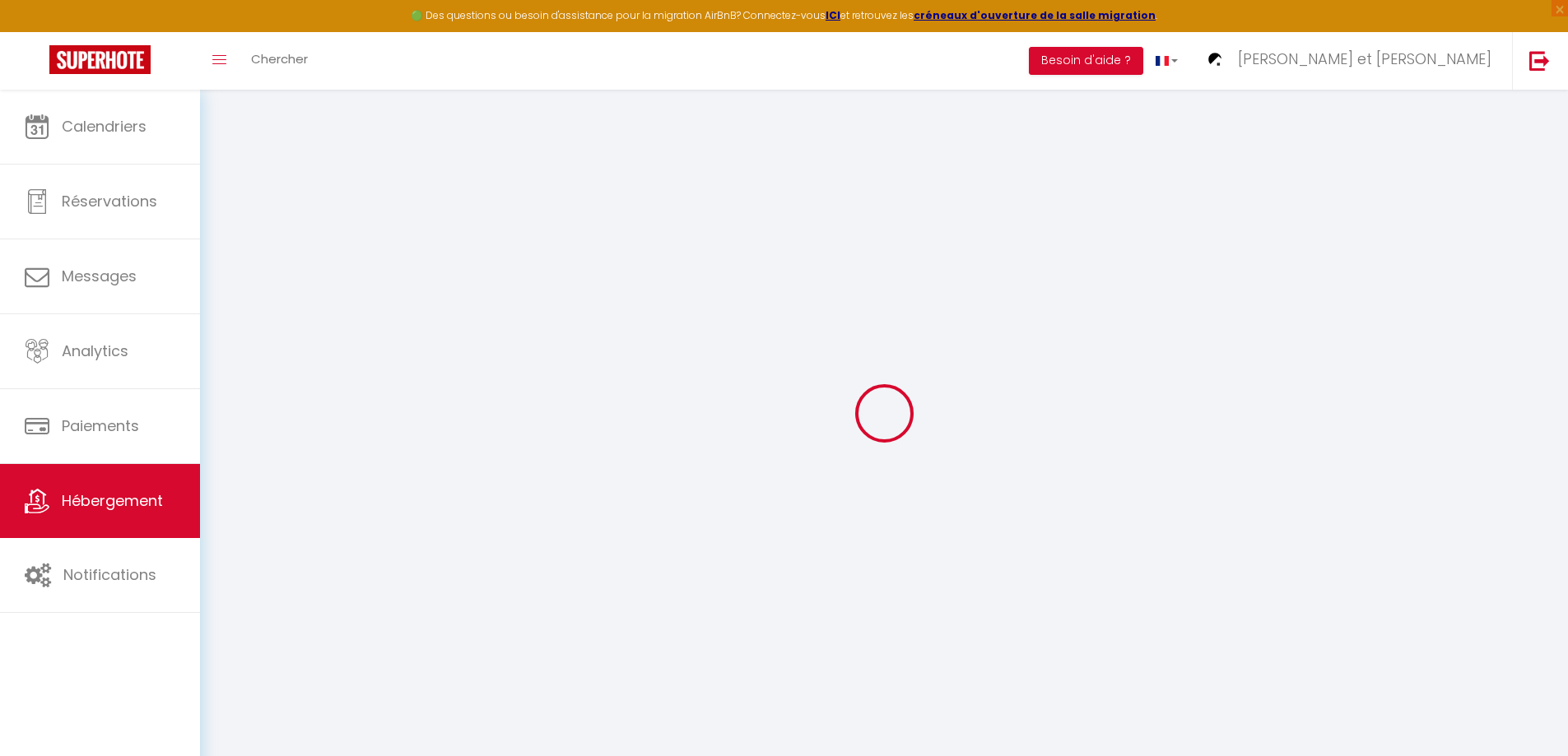
select select "15"
select select "18:00"
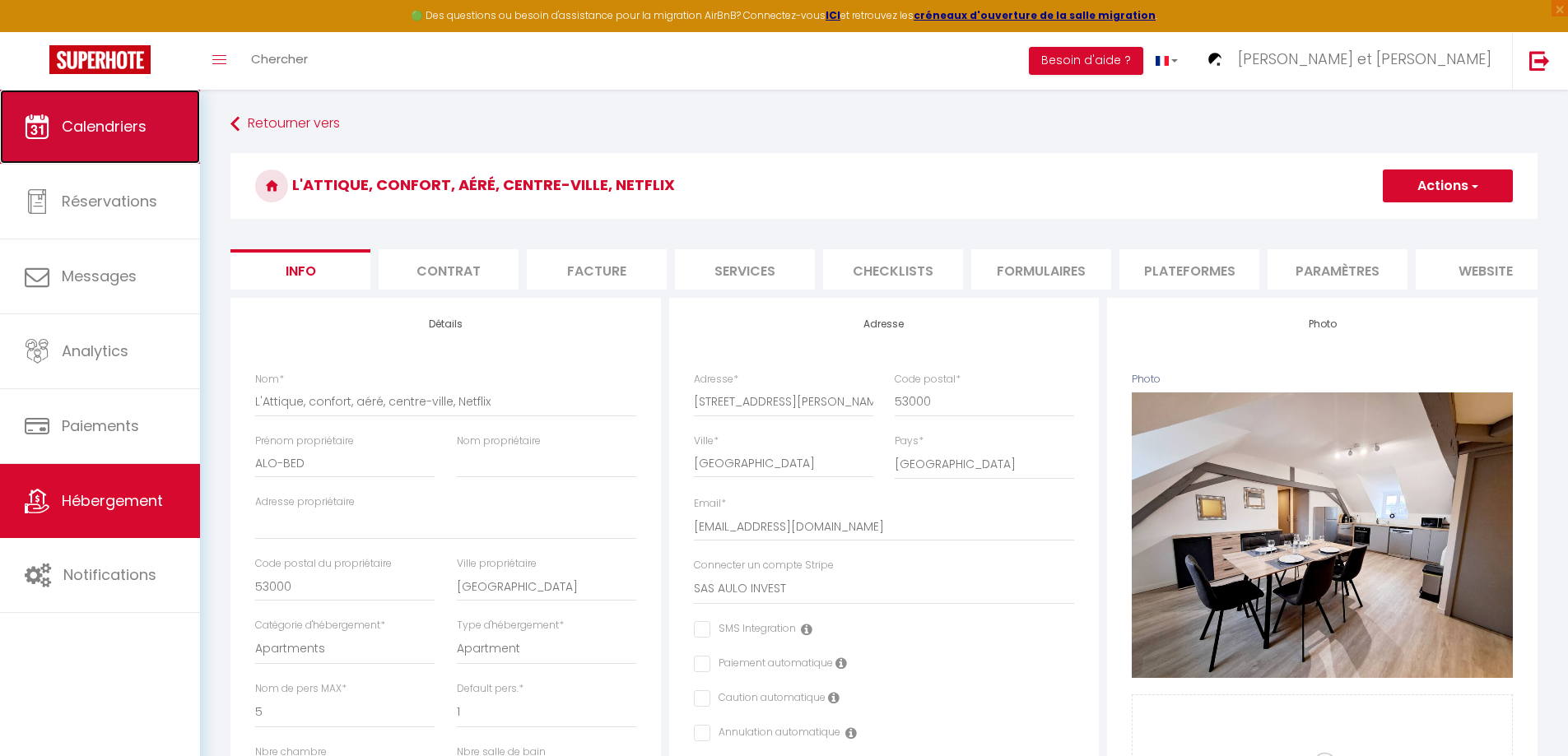
click at [130, 118] on span "Calendriers" at bounding box center [104, 126] width 85 height 21
